Goal: Entertainment & Leisure: Consume media (video, audio)

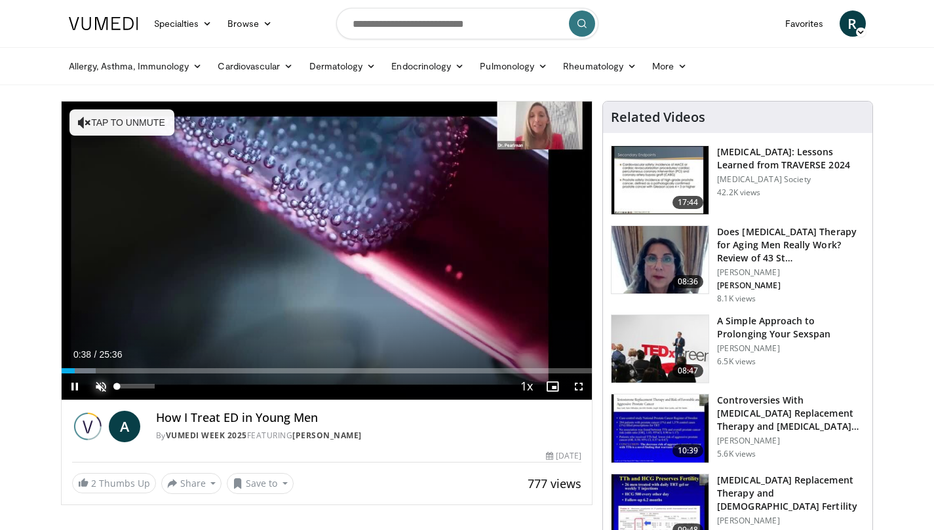
click at [100, 387] on span "Video Player" at bounding box center [101, 387] width 26 height 26
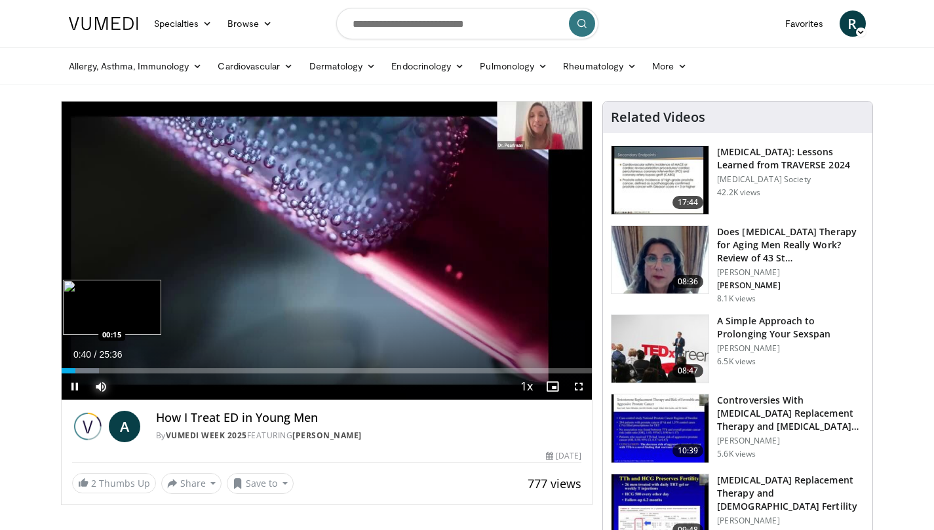
click at [66, 370] on div "00:40" at bounding box center [69, 370] width 14 height 5
drag, startPoint x: 66, startPoint y: 370, endPoint x: 668, endPoint y: 448, distance: 606.7
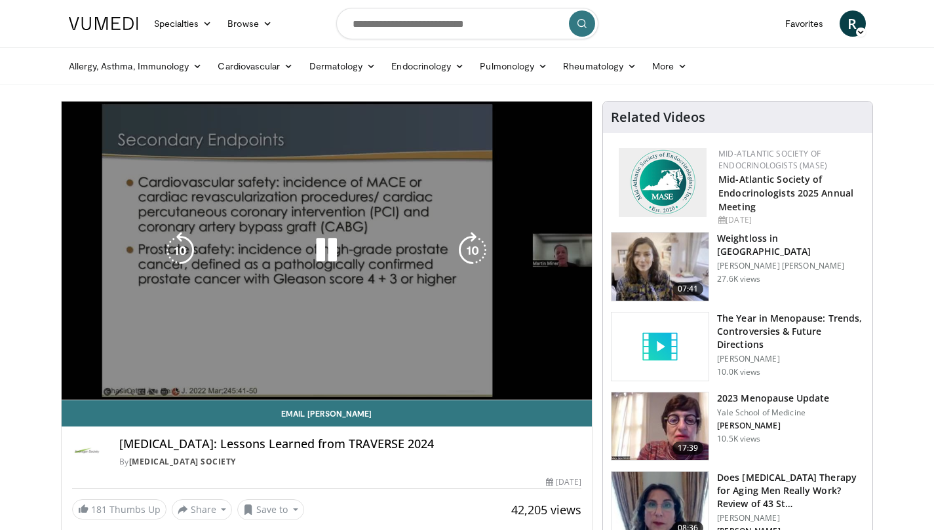
click at [137, 358] on div "10 seconds Tap to unmute" at bounding box center [327, 251] width 531 height 298
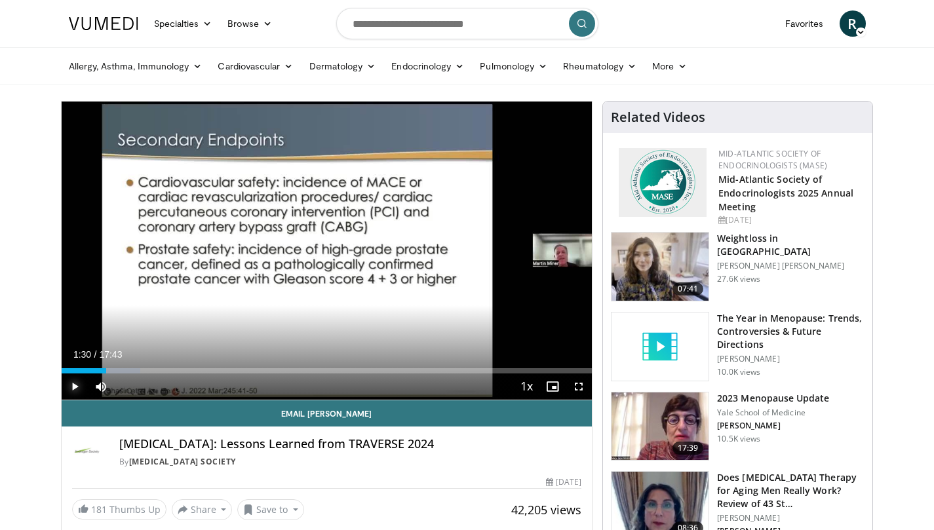
click at [71, 386] on span "Video Player" at bounding box center [75, 387] width 26 height 26
click at [73, 385] on span "Video Player" at bounding box center [75, 387] width 26 height 26
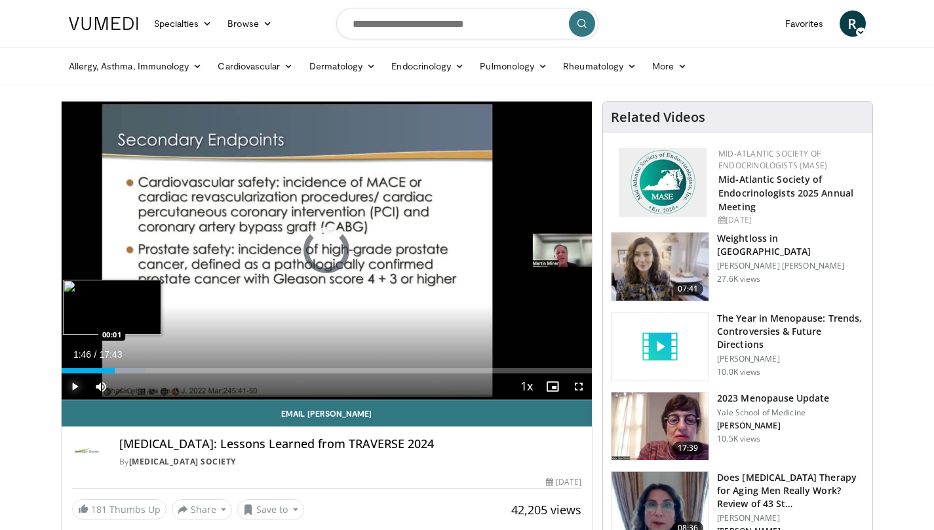
click at [62, 370] on div "01:46" at bounding box center [88, 370] width 53 height 5
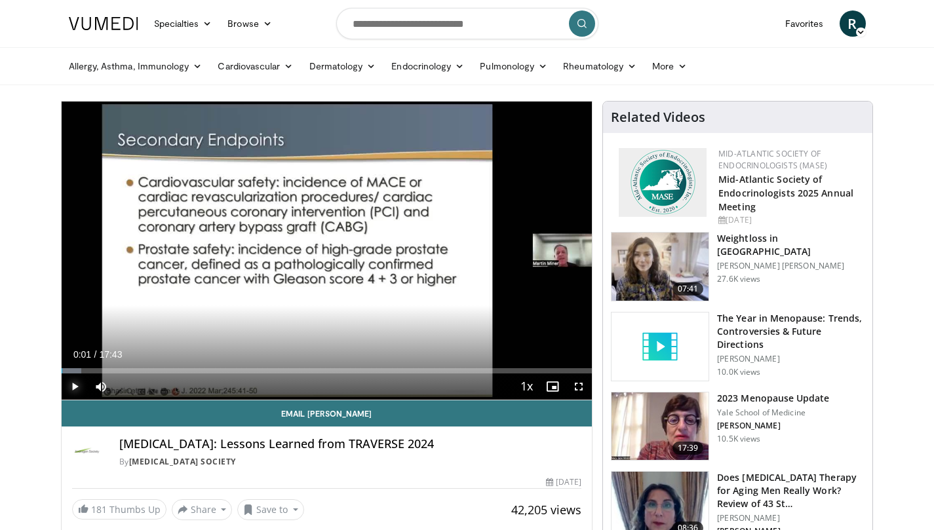
click at [75, 385] on span "Video Player" at bounding box center [75, 387] width 26 height 26
click at [75, 385] on video-js "**********" at bounding box center [327, 251] width 531 height 299
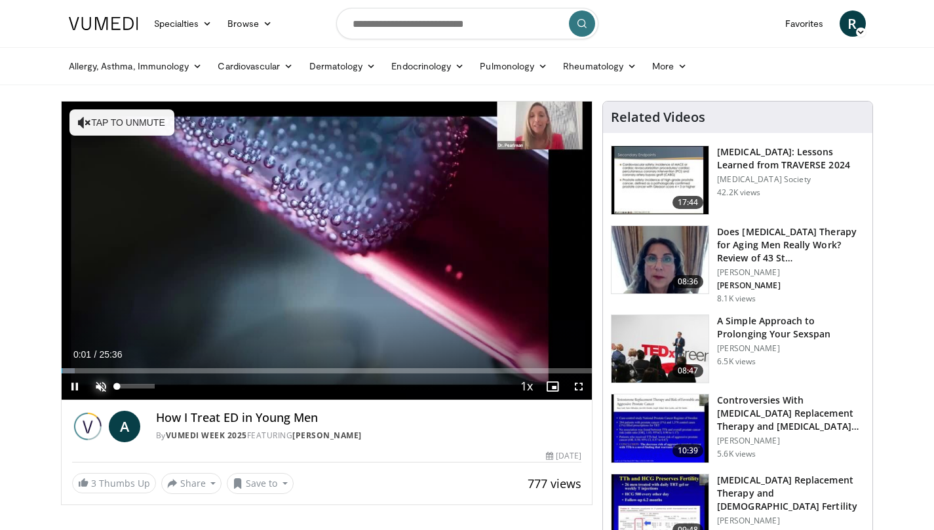
click at [101, 383] on span "Video Player" at bounding box center [101, 387] width 26 height 26
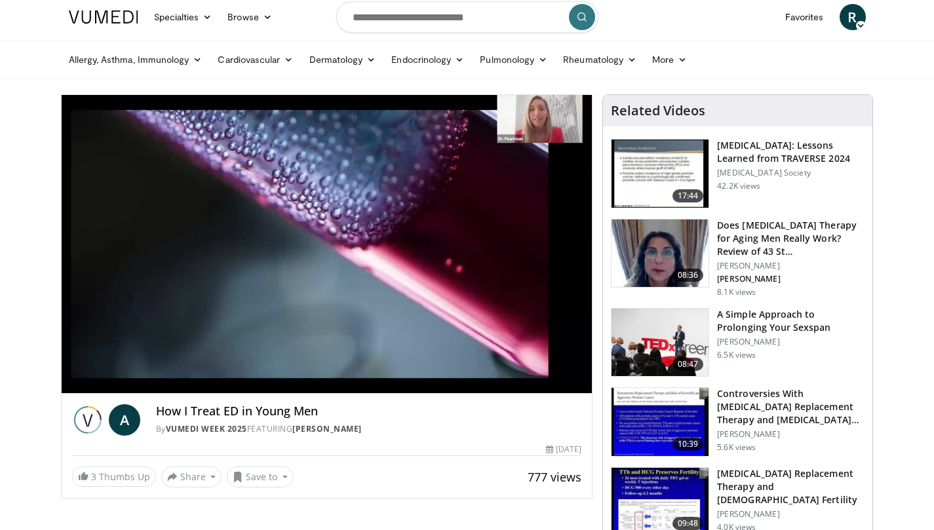
scroll to position [8, 0]
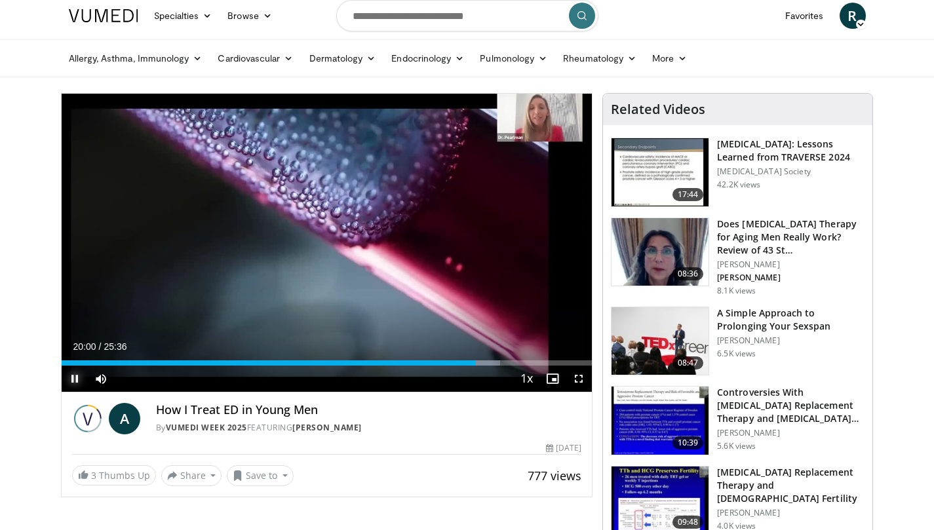
click at [72, 380] on span "Video Player" at bounding box center [75, 379] width 26 height 26
click at [69, 379] on span "Video Player" at bounding box center [75, 379] width 26 height 26
